Goal: Check status: Check status

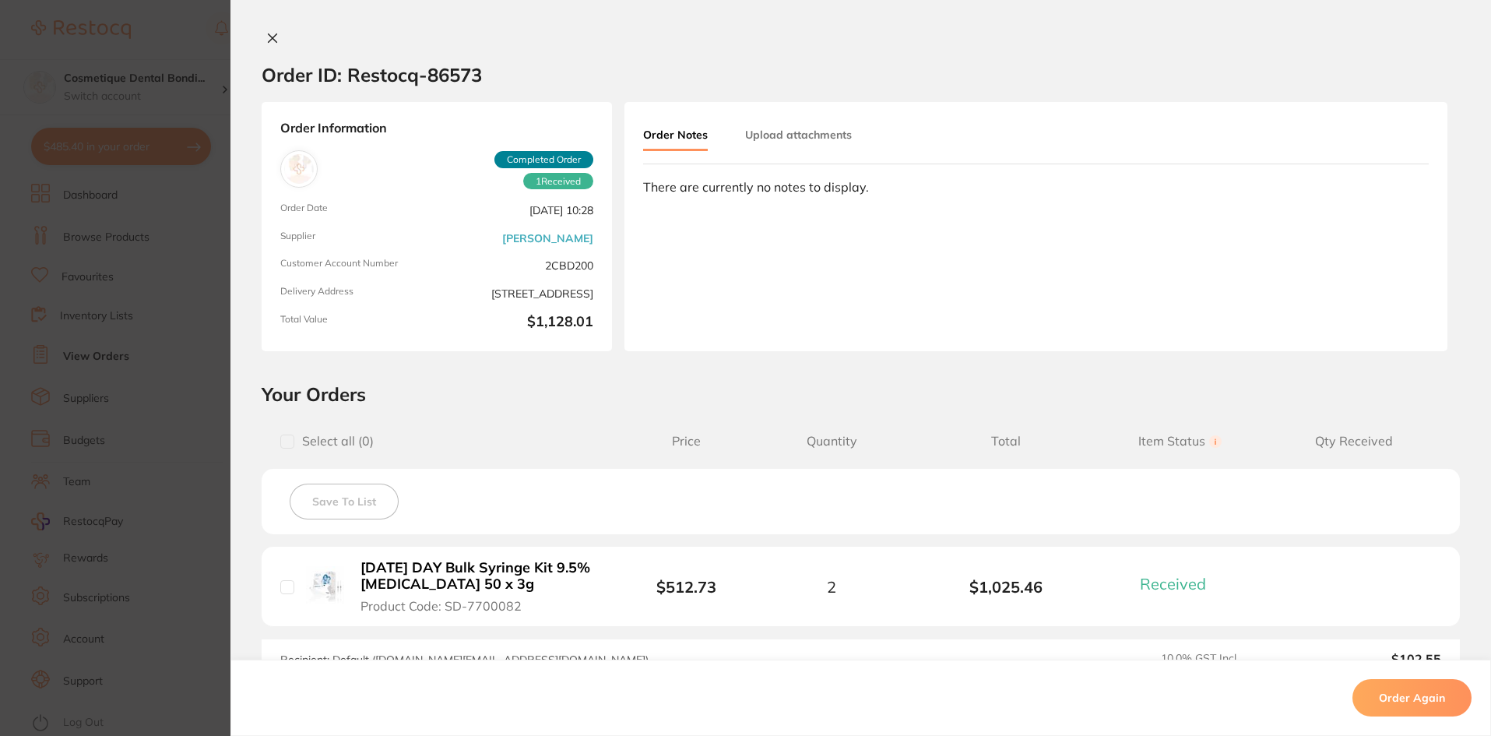
click at [270, 36] on icon at bounding box center [273, 38] width 9 height 9
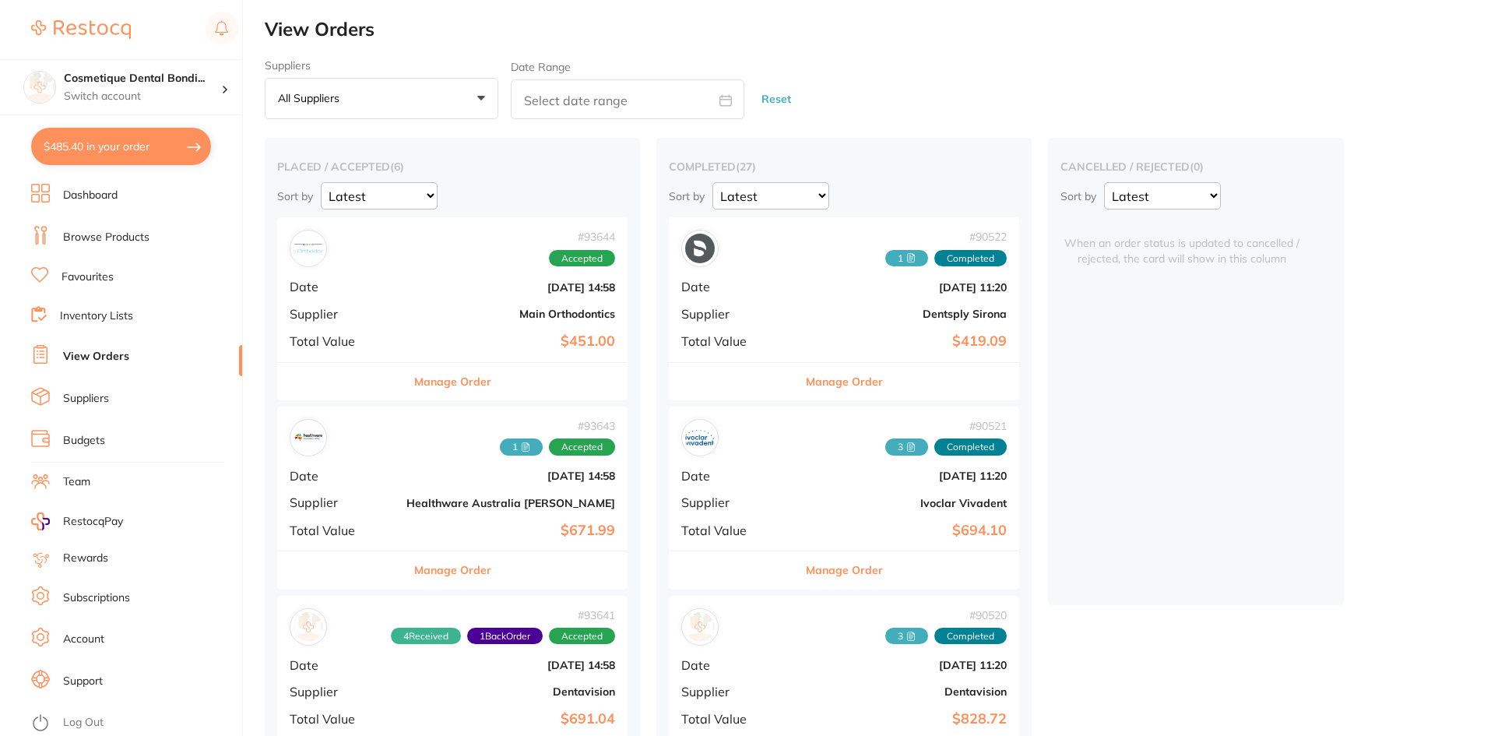
click at [430, 97] on button "All suppliers +0" at bounding box center [382, 99] width 234 height 42
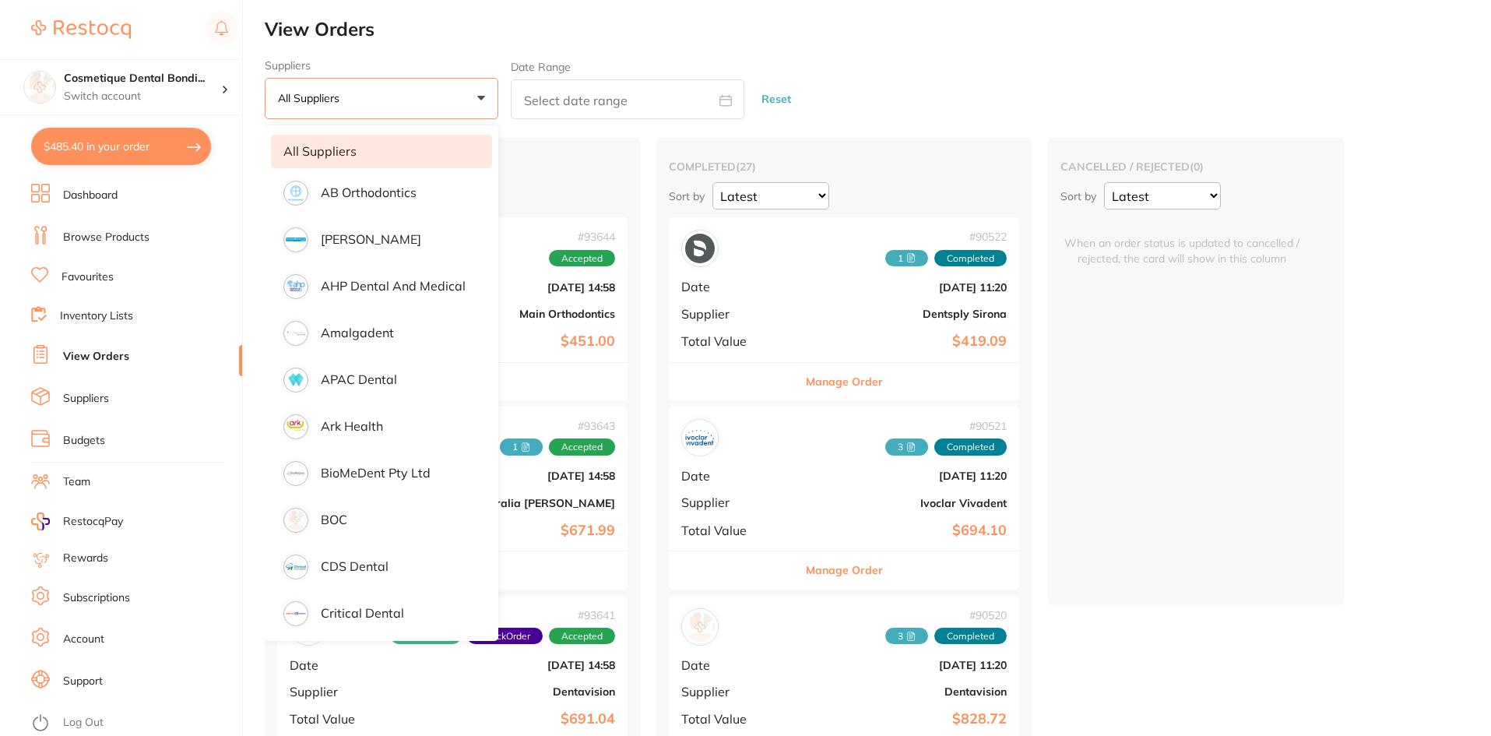
click at [577, 100] on input "text" at bounding box center [628, 99] width 234 height 40
select select "9"
select select "2025"
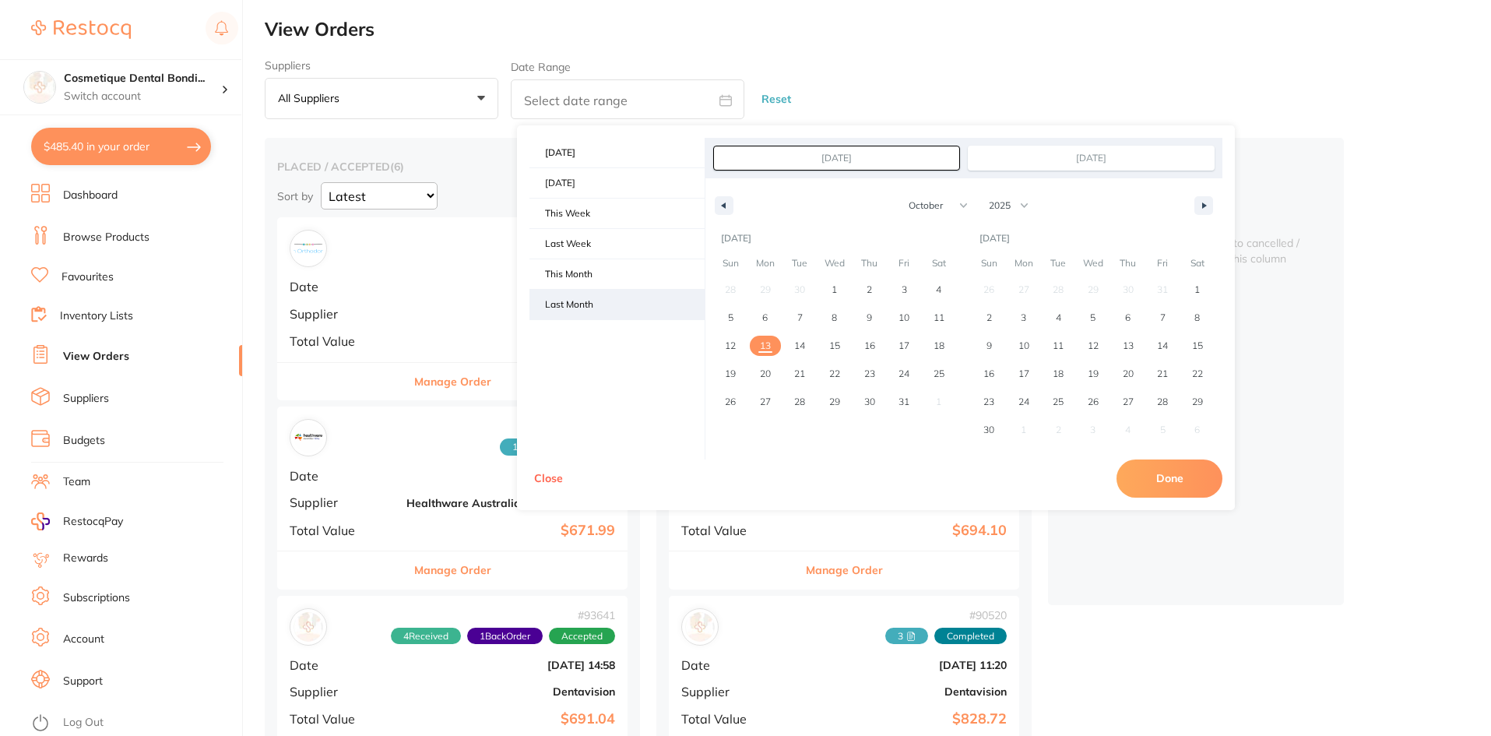
click at [606, 307] on span "Last Month" at bounding box center [616, 305] width 175 height 30
type input "[DATE]"
select select "8"
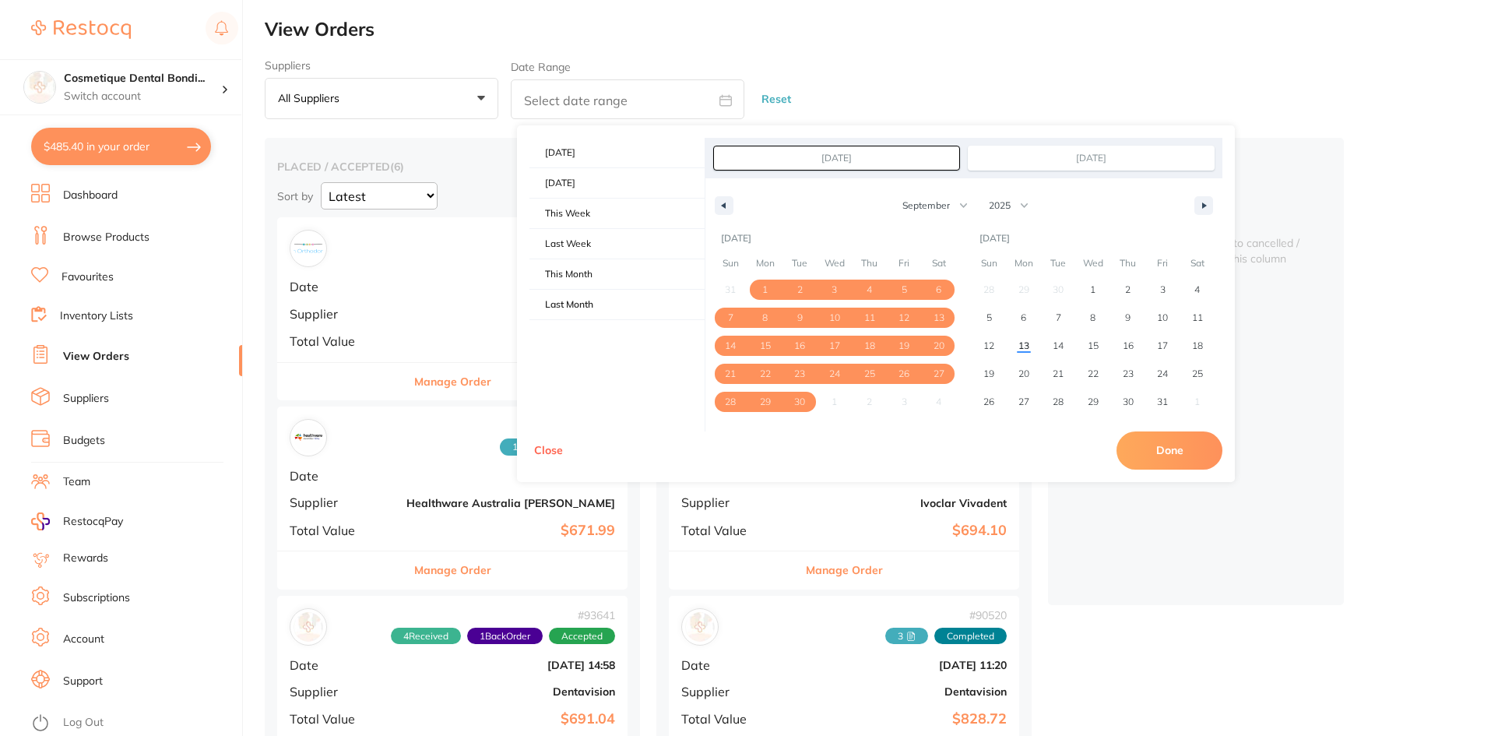
click at [1178, 446] on button "Done" at bounding box center [1169, 449] width 106 height 37
type input "[DATE] to [DATE]"
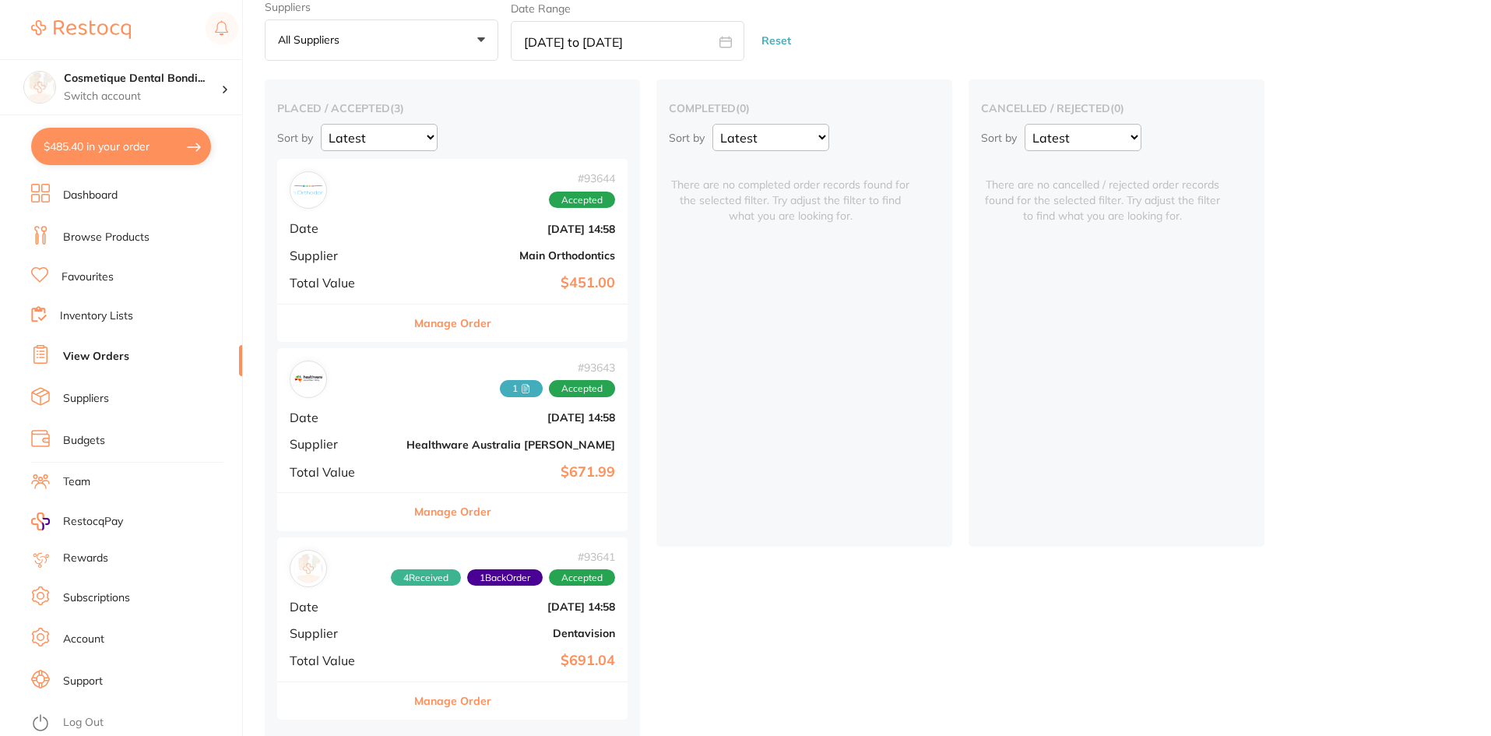
scroll to position [65, 0]
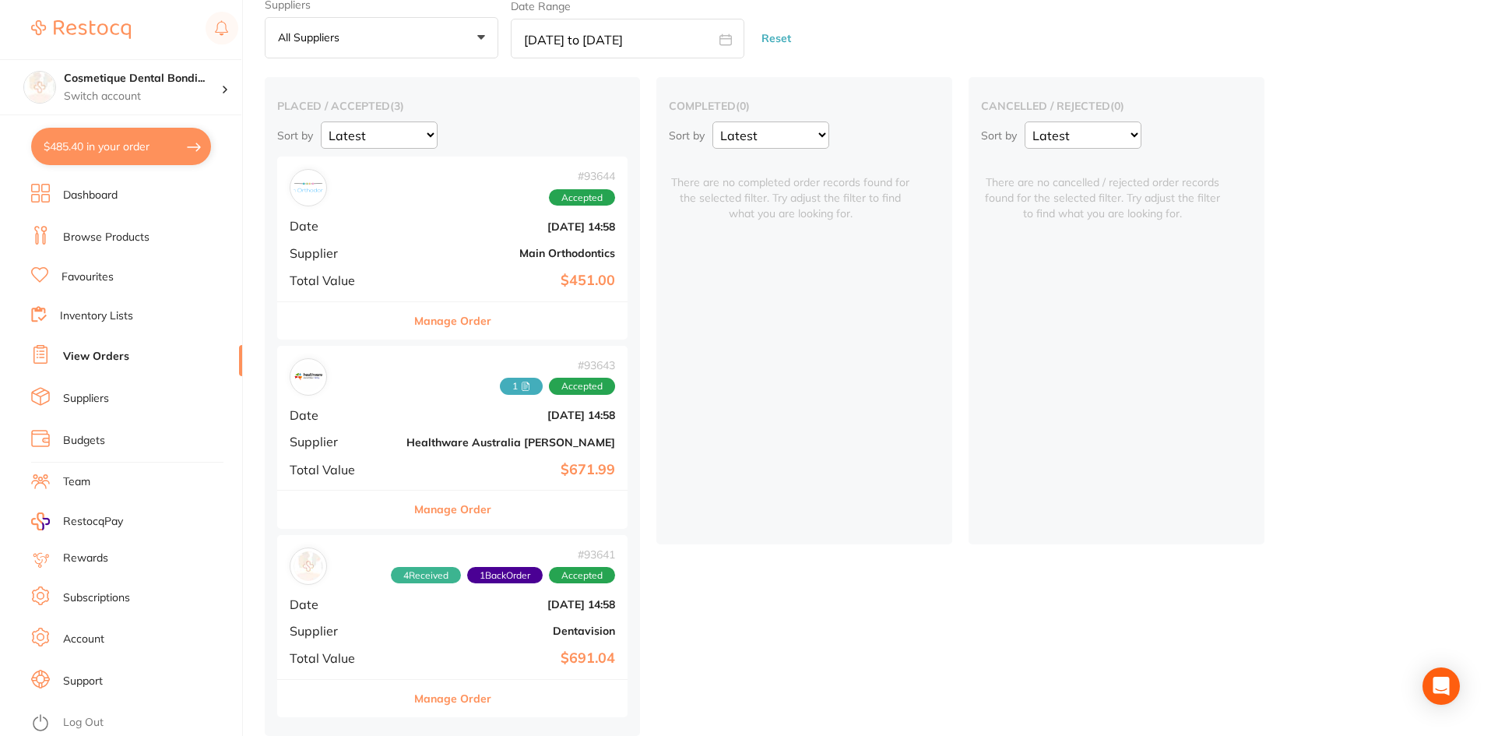
click at [581, 30] on input "[DATE] to [DATE]" at bounding box center [628, 39] width 234 height 40
select select "8"
select select "2025"
